Goal: Information Seeking & Learning: Learn about a topic

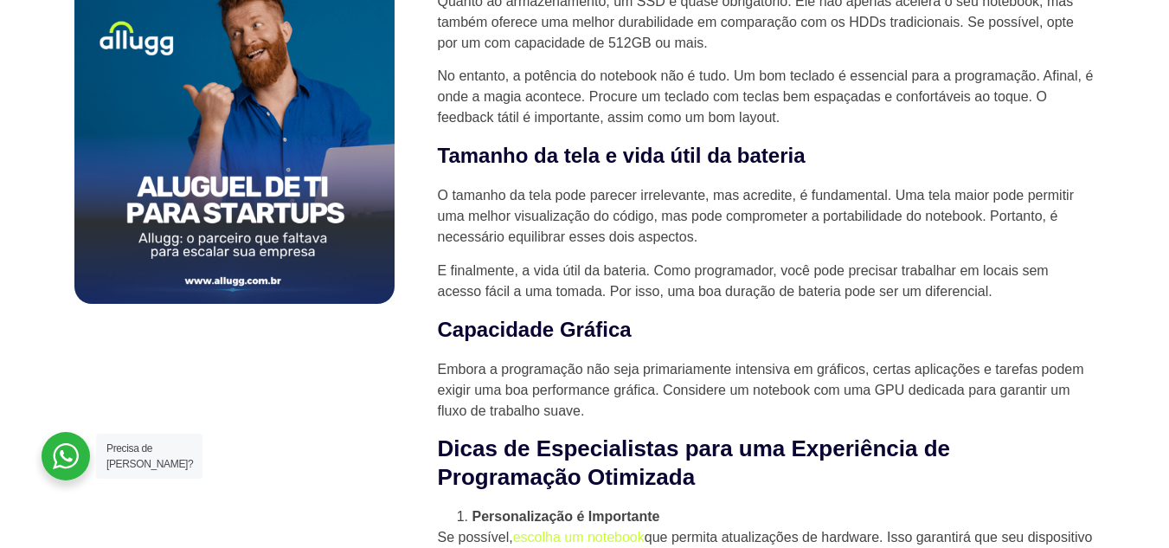
scroll to position [1125, 0]
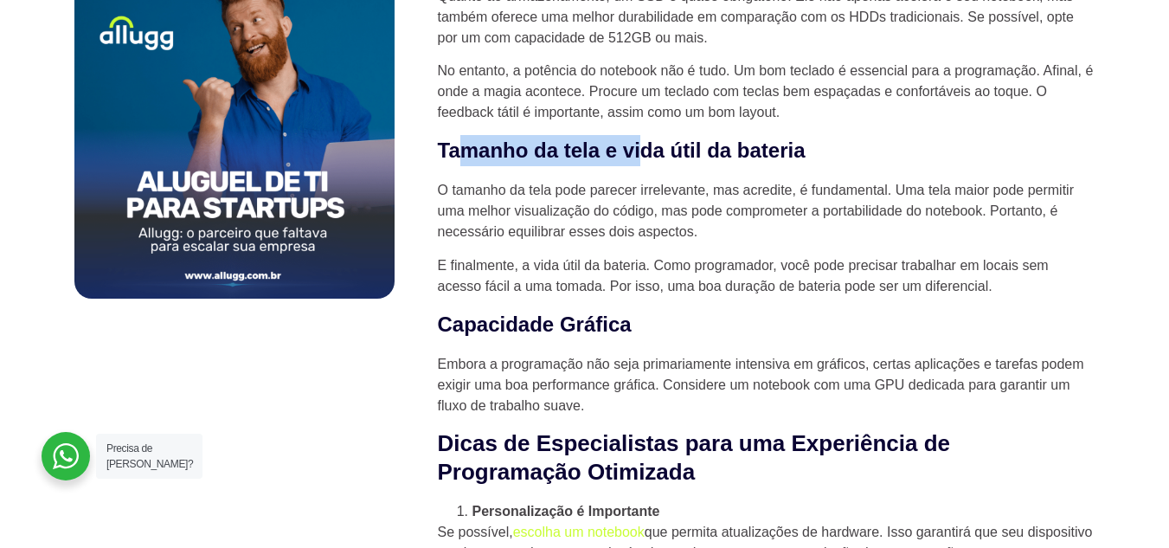
drag, startPoint x: 471, startPoint y: 156, endPoint x: 743, endPoint y: 162, distance: 271.9
click at [732, 162] on strong "Tamanho da tela e vida útil da bateria" at bounding box center [622, 149] width 368 height 23
click at [880, 152] on h3 "Tamanho da tela e vida útil da bateria" at bounding box center [767, 150] width 658 height 31
click at [806, 155] on strong "Tamanho da tela e vida útil da bateria" at bounding box center [622, 149] width 368 height 23
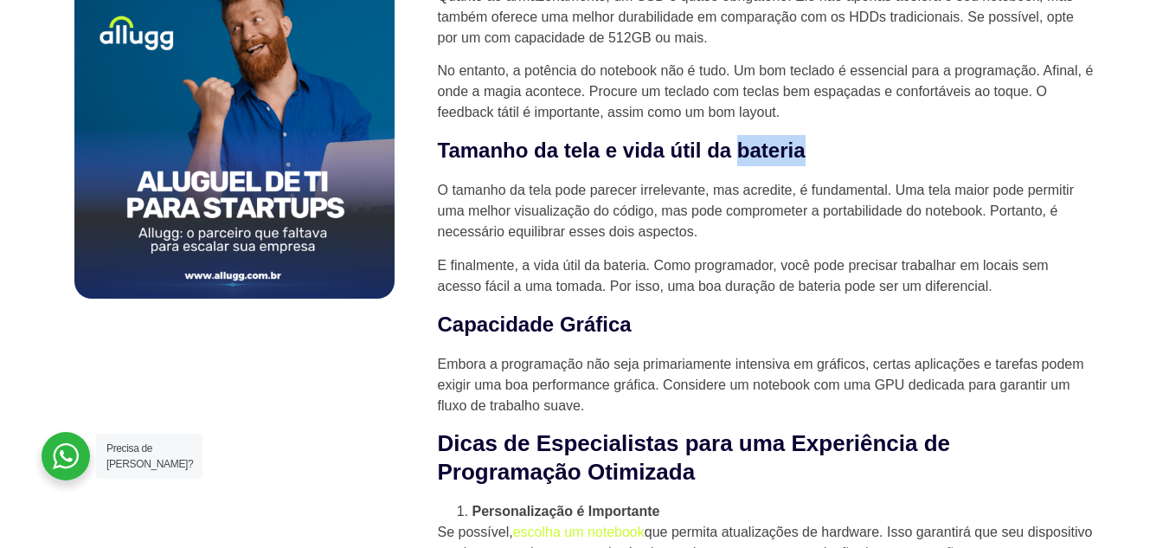
click at [806, 155] on strong "Tamanho da tela e vida útil da bateria" at bounding box center [622, 149] width 368 height 23
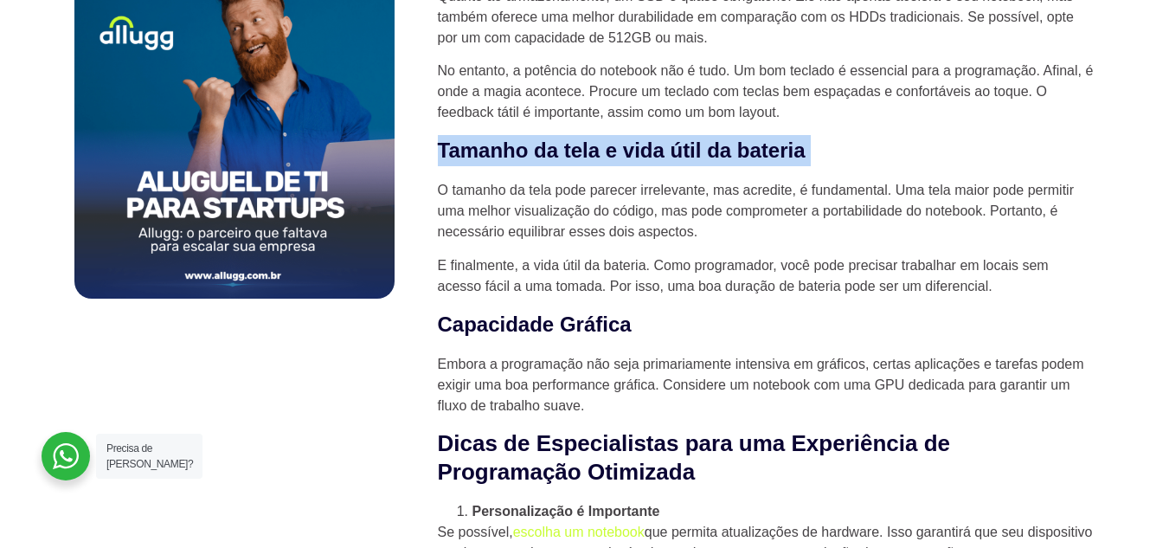
click at [806, 155] on strong "Tamanho da tela e vida útil da bateria" at bounding box center [622, 149] width 368 height 23
click at [899, 147] on h3 "Tamanho da tela e vida útil da bateria" at bounding box center [767, 150] width 658 height 31
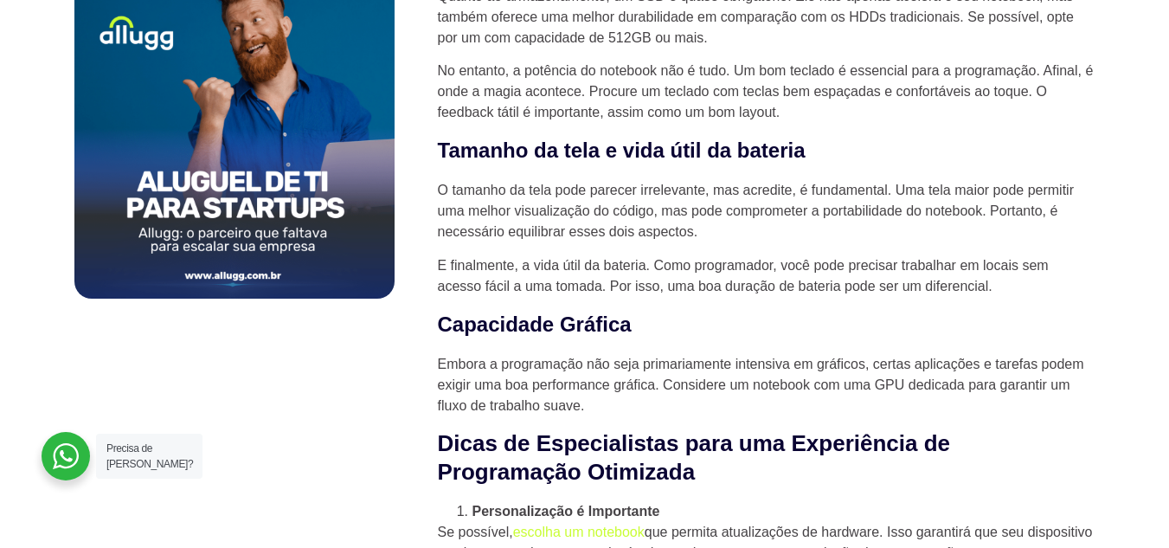
click at [532, 149] on strong "Tamanho da tela e vida útil da bateria" at bounding box center [622, 149] width 368 height 23
click at [633, 114] on p "No entanto, a potência do notebook não é tudo. Um bom teclado é essencial para …" at bounding box center [767, 92] width 658 height 62
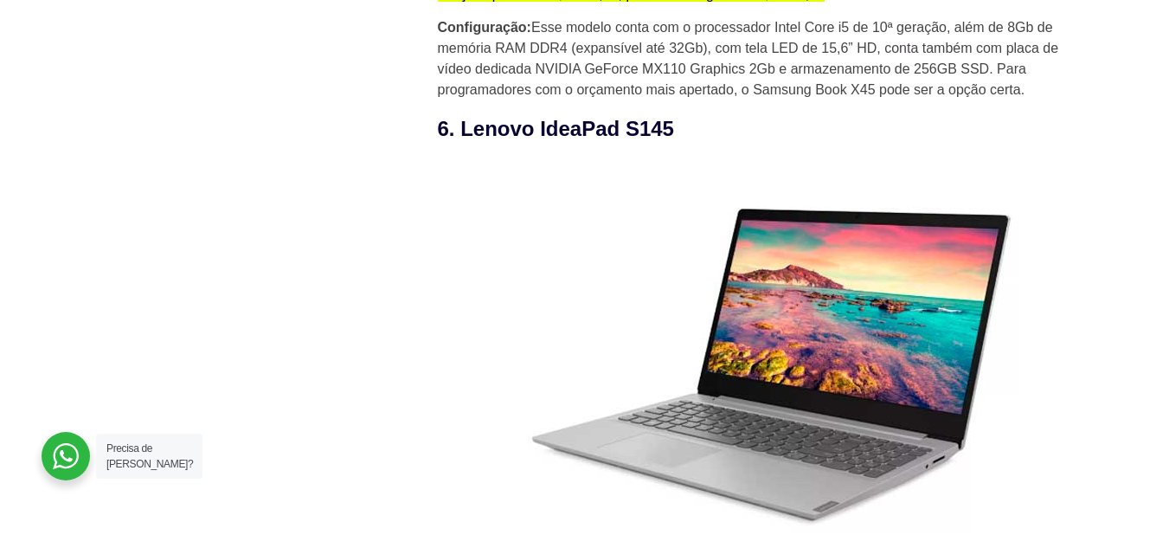
scroll to position [5020, 0]
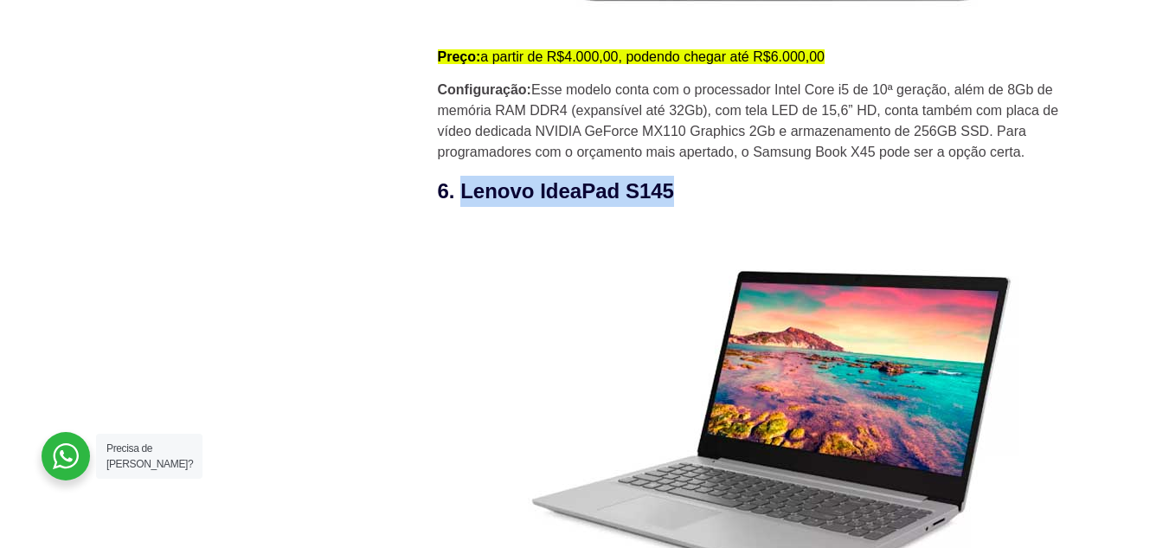
drag, startPoint x: 462, startPoint y: 196, endPoint x: 678, endPoint y: 196, distance: 215.5
click at [678, 196] on h3 "6. Lenovo IdeaPad S145" at bounding box center [767, 191] width 658 height 31
copy h3 "Lenovo IdeaPad S145"
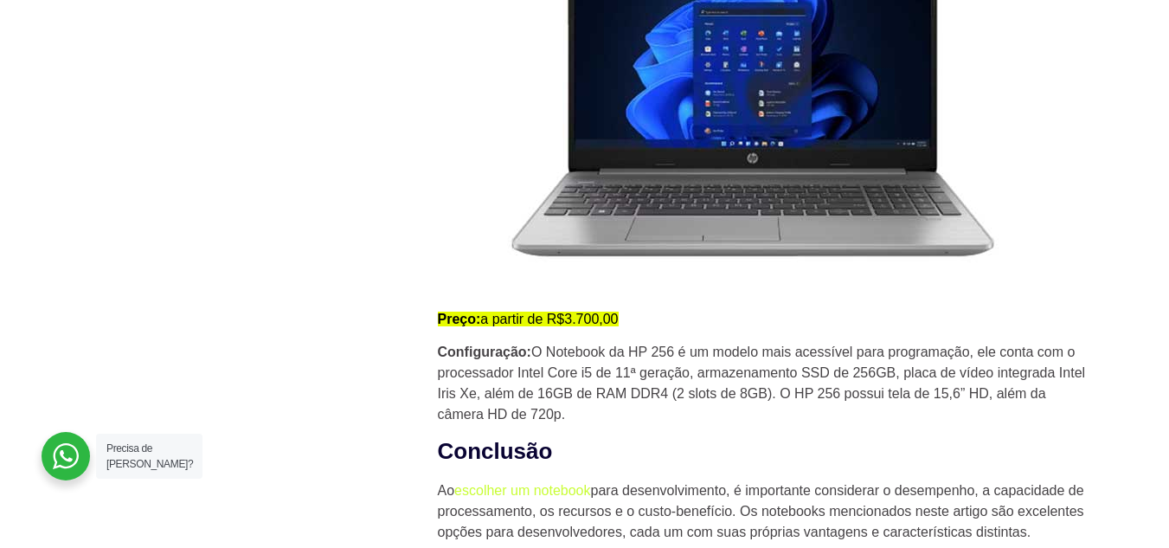
scroll to position [7790, 0]
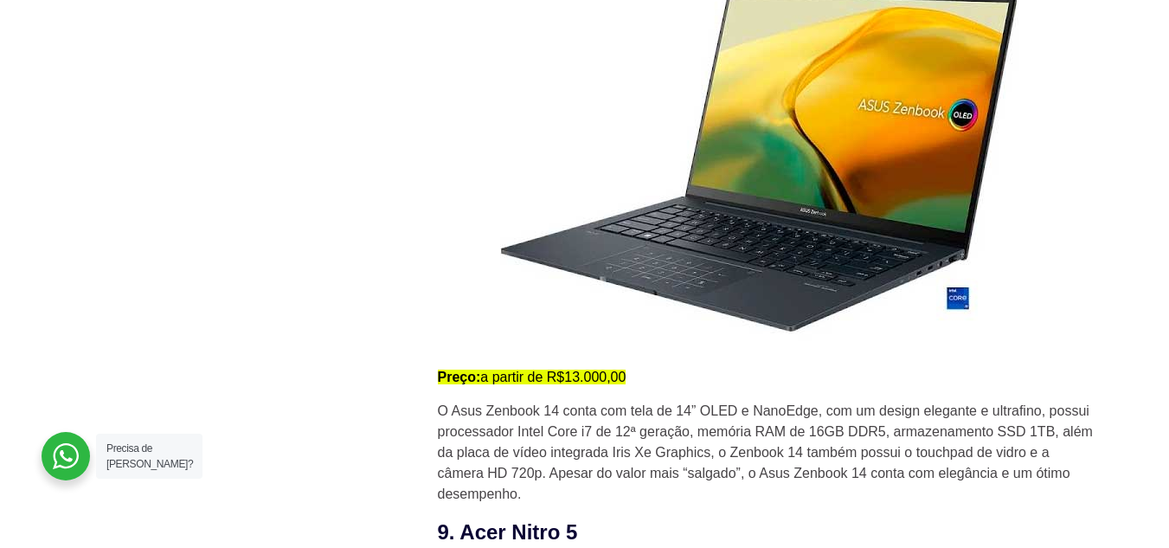
scroll to position [6751, 0]
